Goal: Transaction & Acquisition: Purchase product/service

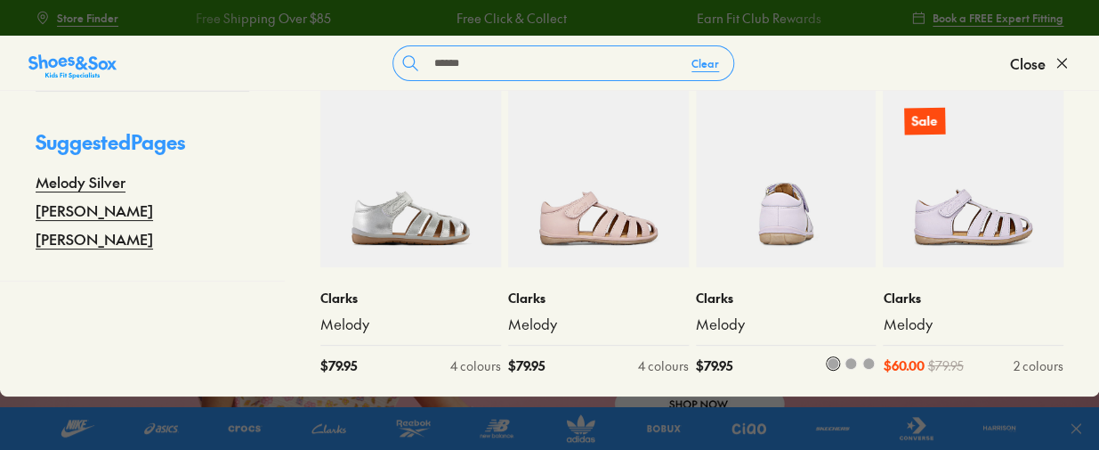
scroll to position [80, 0]
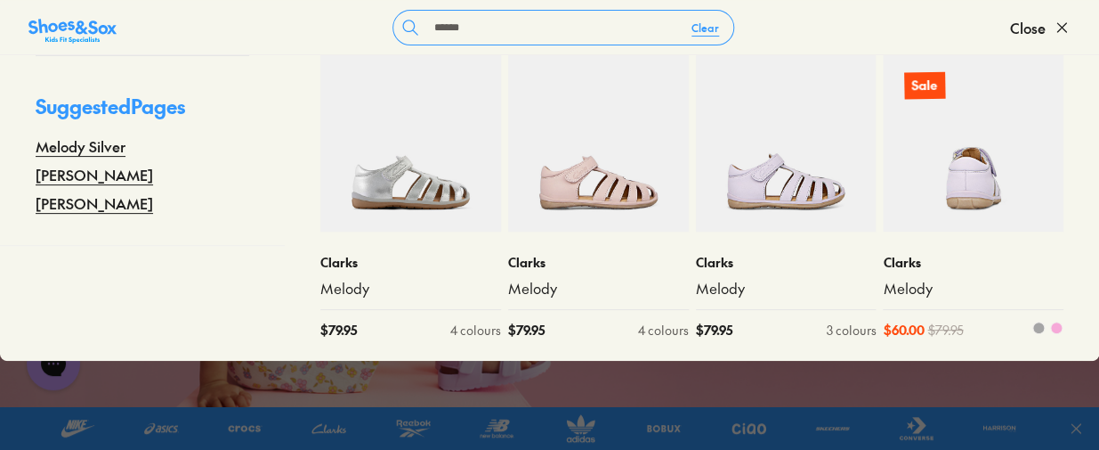
type input "******"
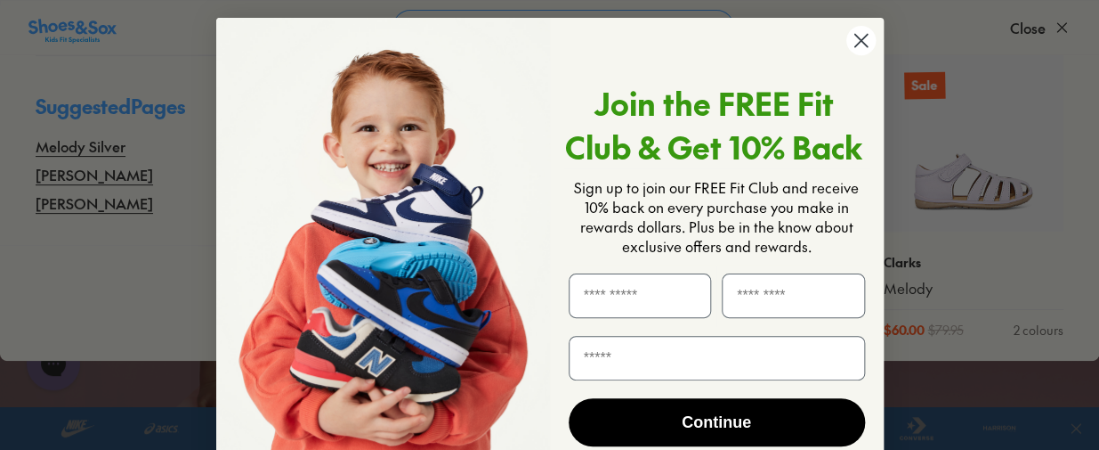
click at [852, 32] on circle "Close dialog" at bounding box center [860, 40] width 29 height 29
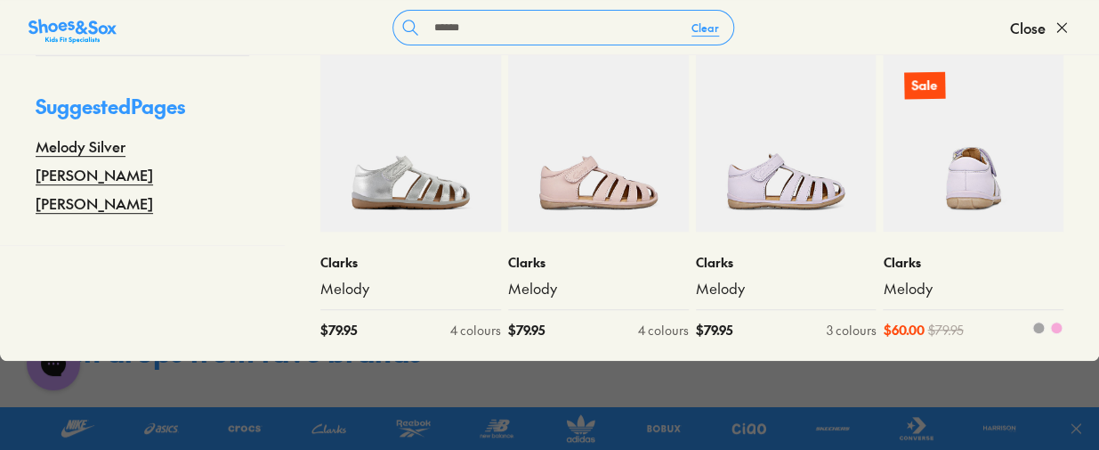
scroll to position [242, 0]
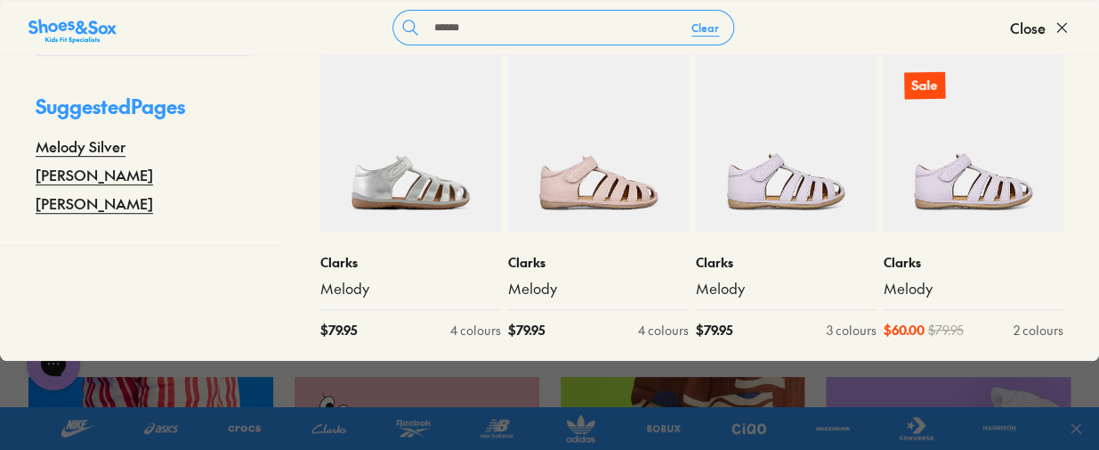
drag, startPoint x: 1089, startPoint y: 201, endPoint x: 1099, endPoint y: 280, distance: 79.0
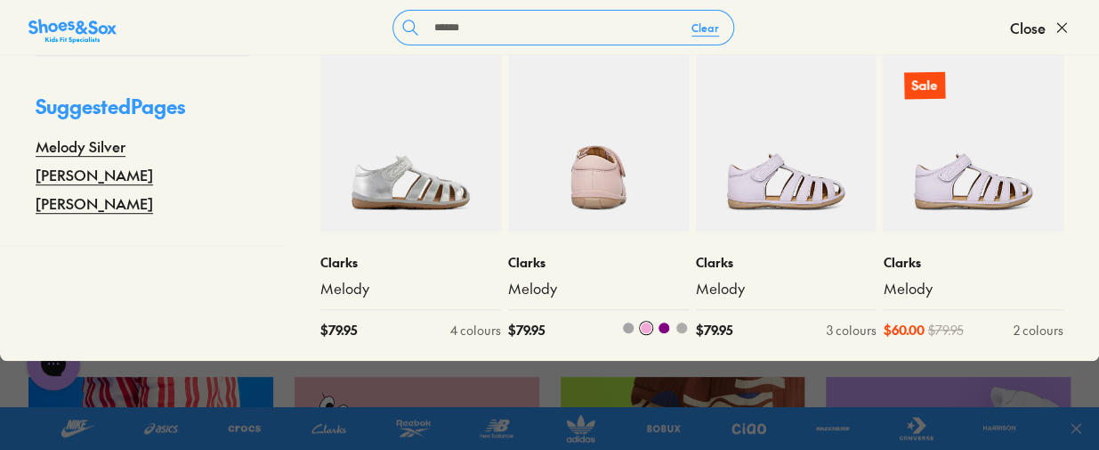
click at [621, 209] on img at bounding box center [598, 141] width 181 height 181
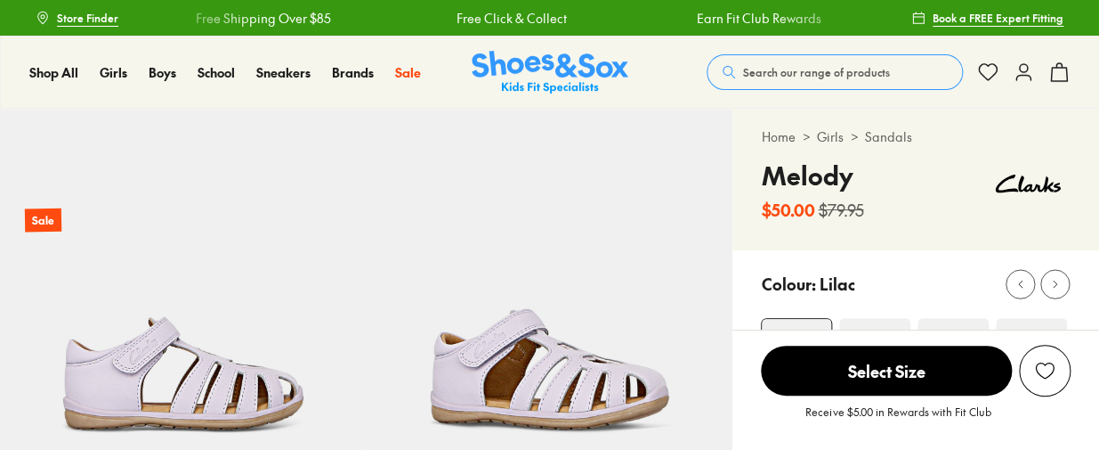
select select "*"
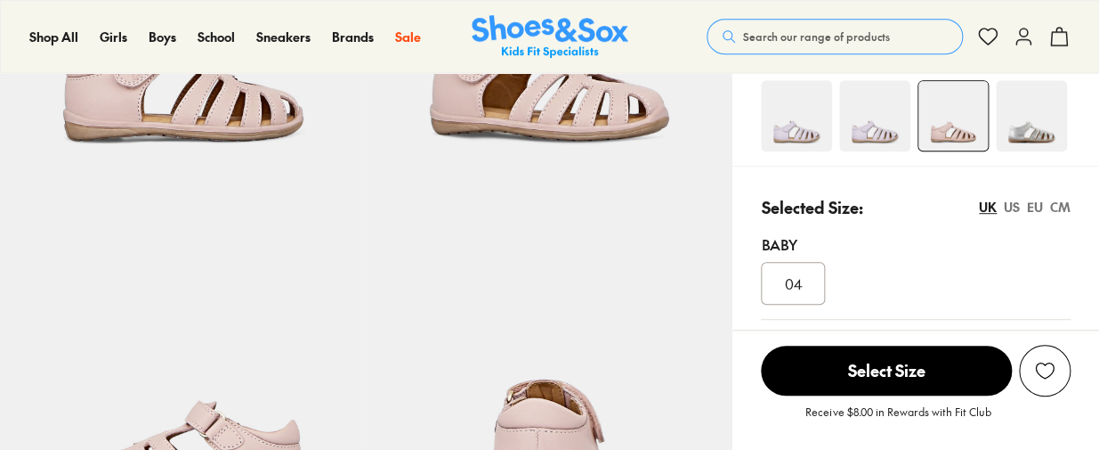
scroll to position [485, 0]
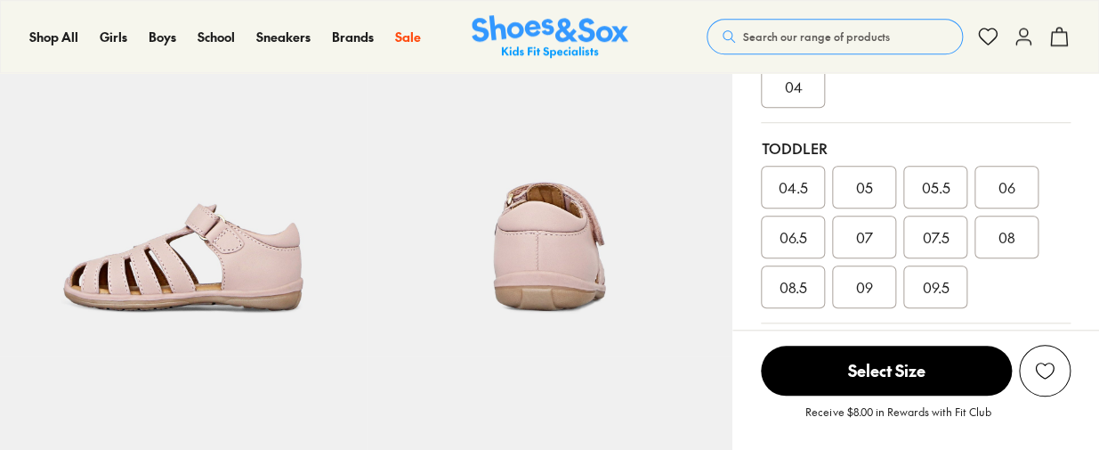
select select "*"
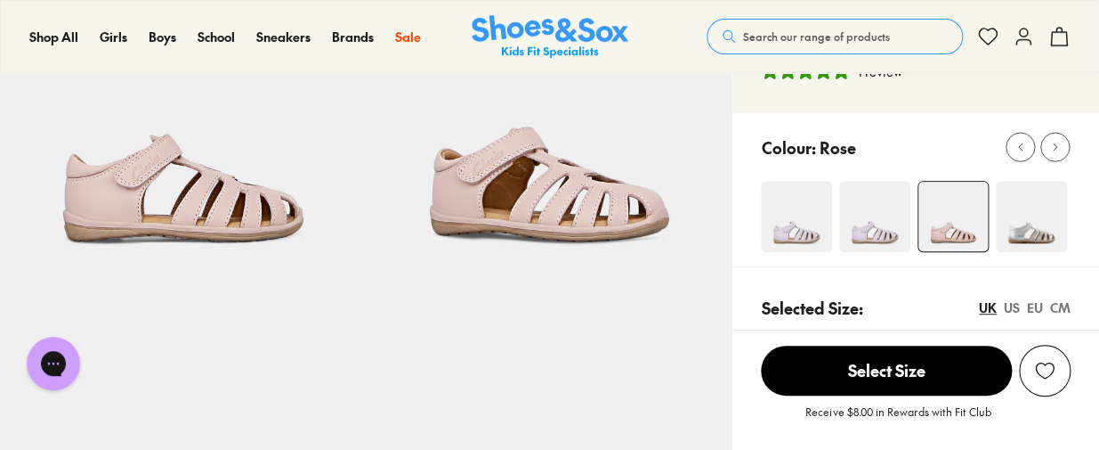
scroll to position [161, 0]
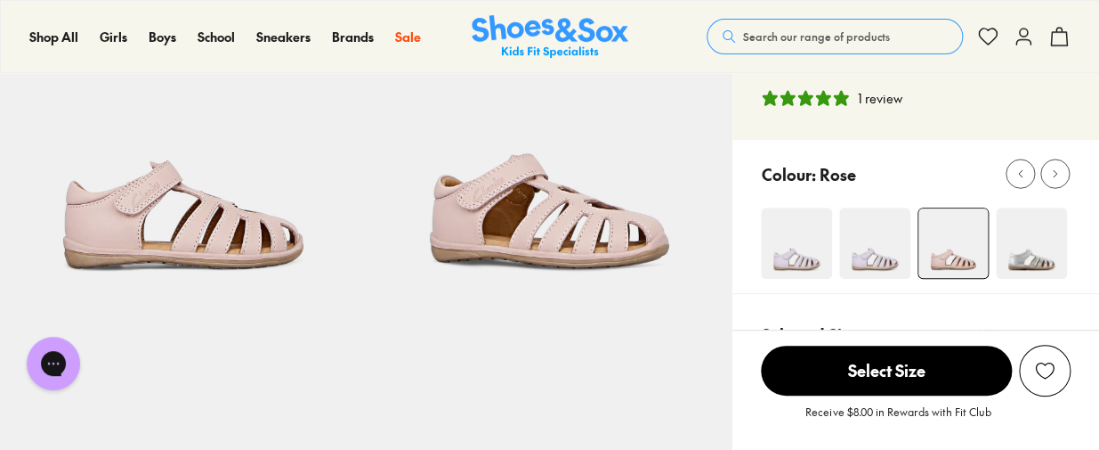
click at [580, 264] on img at bounding box center [550, 130] width 367 height 367
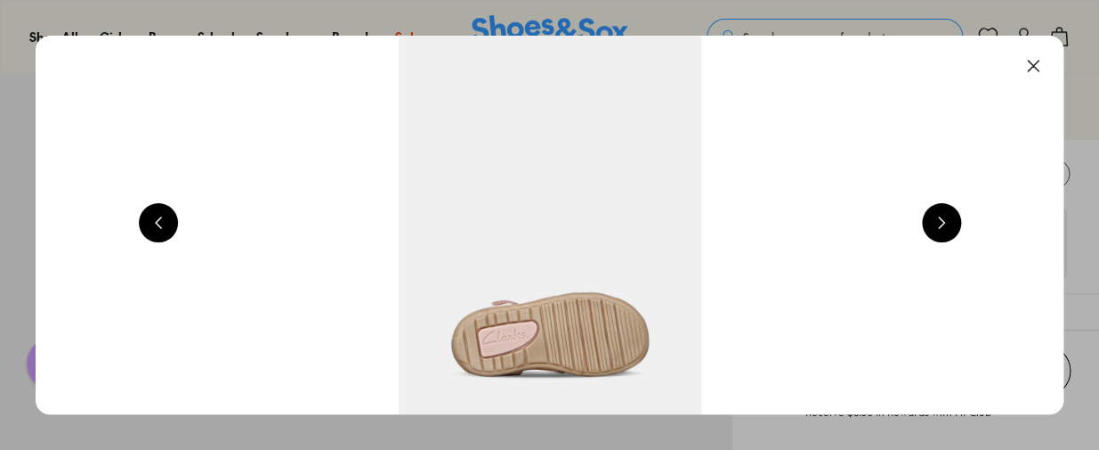
scroll to position [0, 2068]
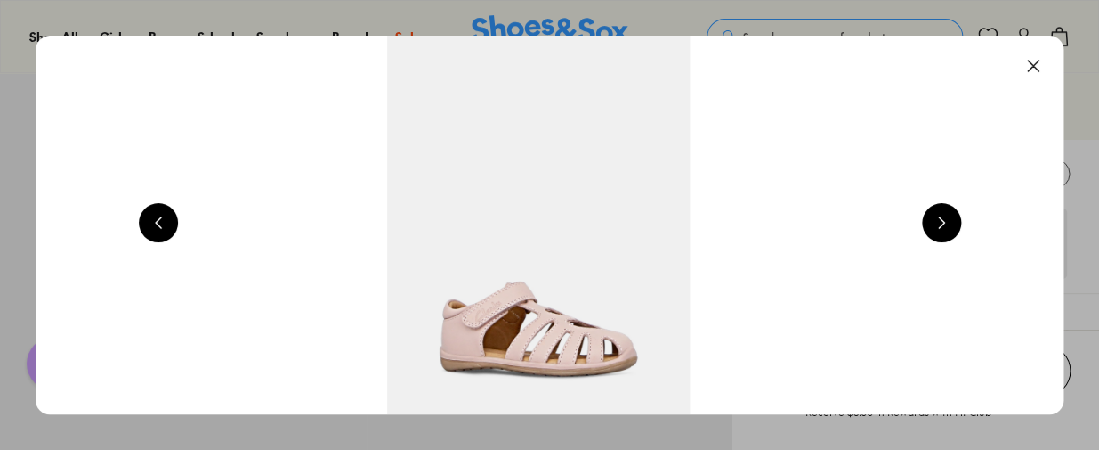
click at [945, 226] on button at bounding box center [941, 222] width 39 height 39
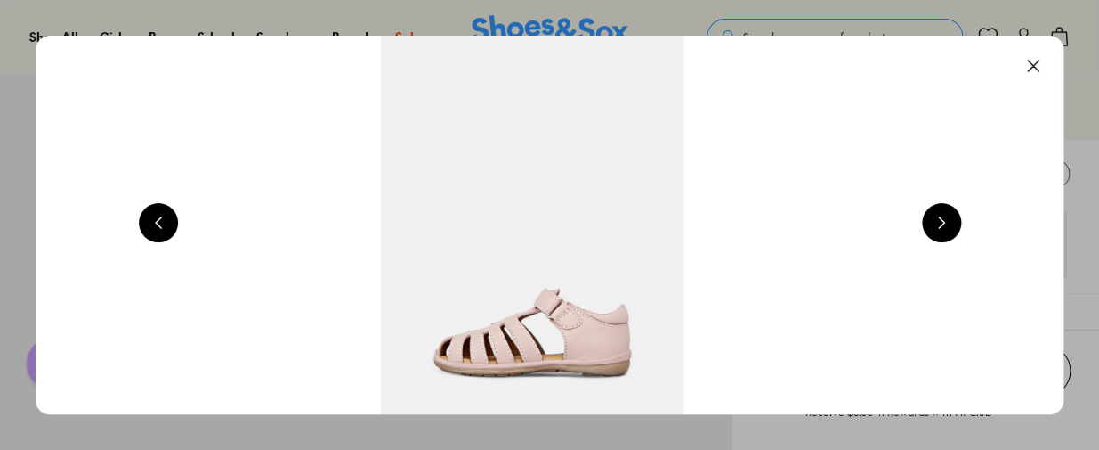
click at [945, 226] on button at bounding box center [941, 222] width 39 height 39
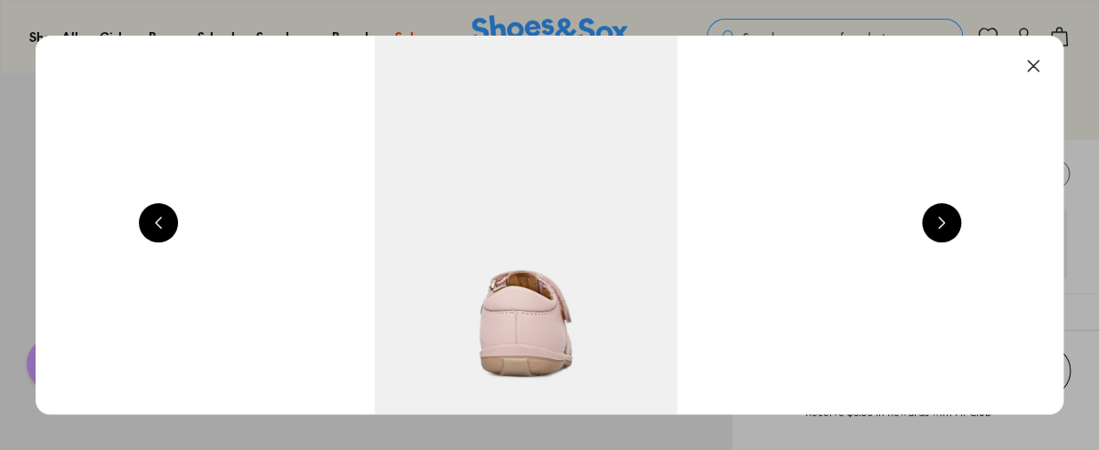
click at [945, 226] on button at bounding box center [941, 222] width 39 height 39
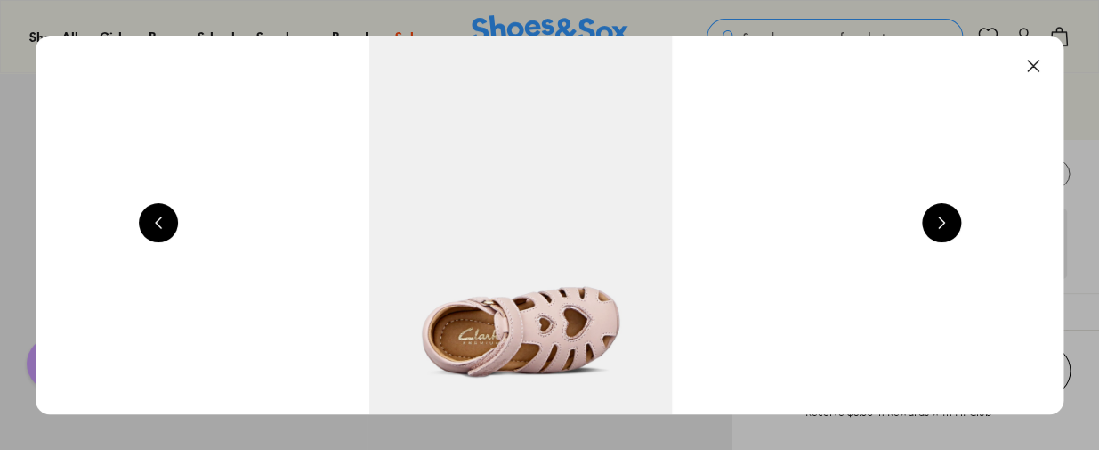
scroll to position [0, 5172]
click at [945, 226] on button at bounding box center [941, 222] width 39 height 39
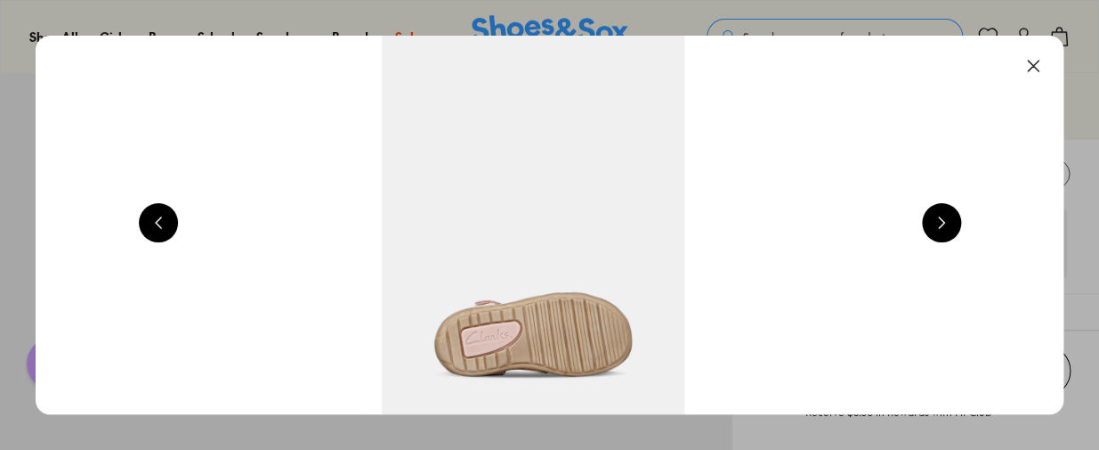
scroll to position [0, 6205]
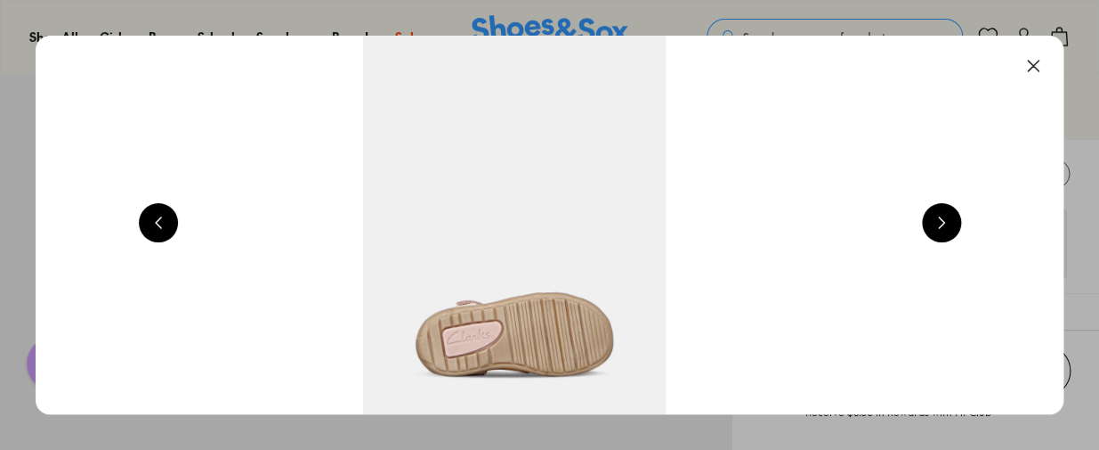
click at [1029, 66] on button at bounding box center [1033, 65] width 39 height 39
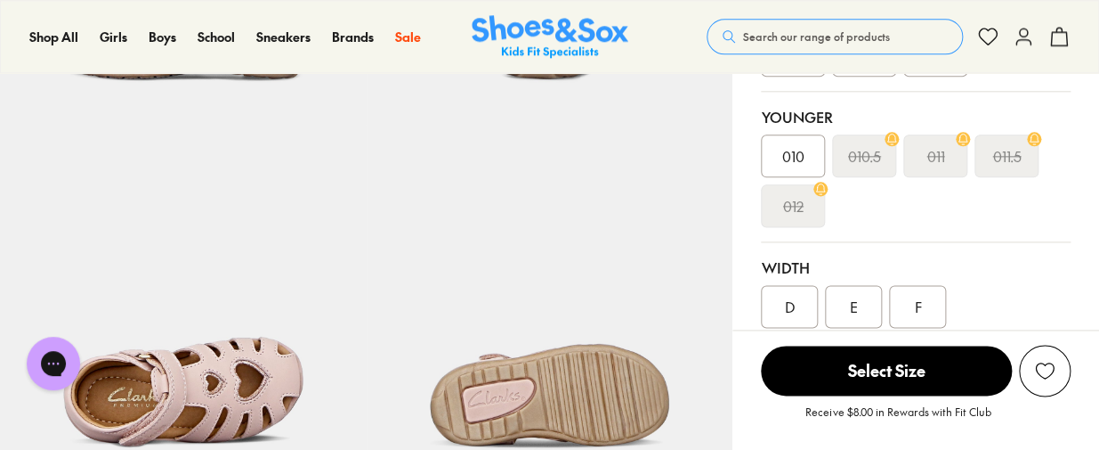
scroll to position [728, 0]
